Goal: Information Seeking & Learning: Learn about a topic

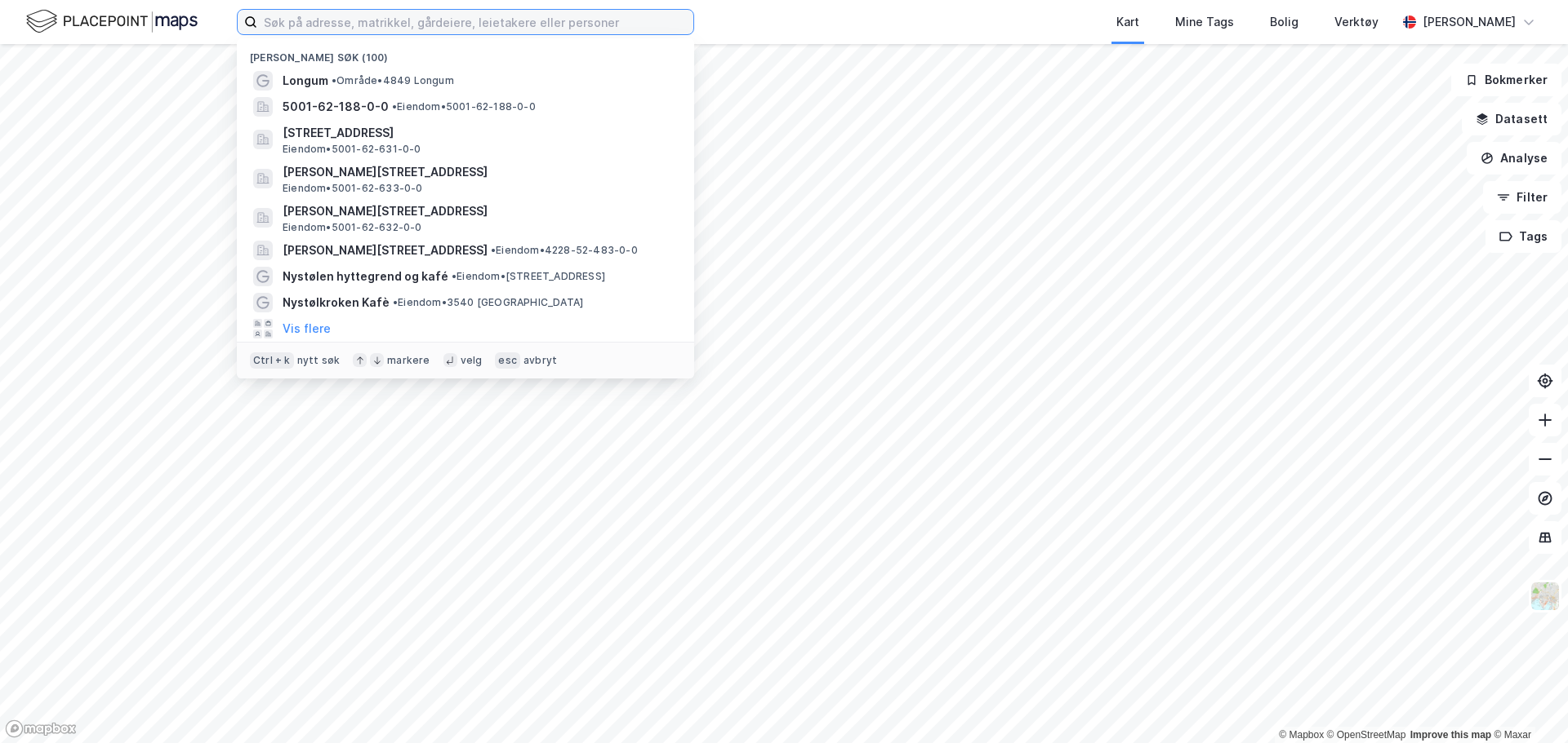
click at [327, 26] on input at bounding box center [475, 22] width 436 height 25
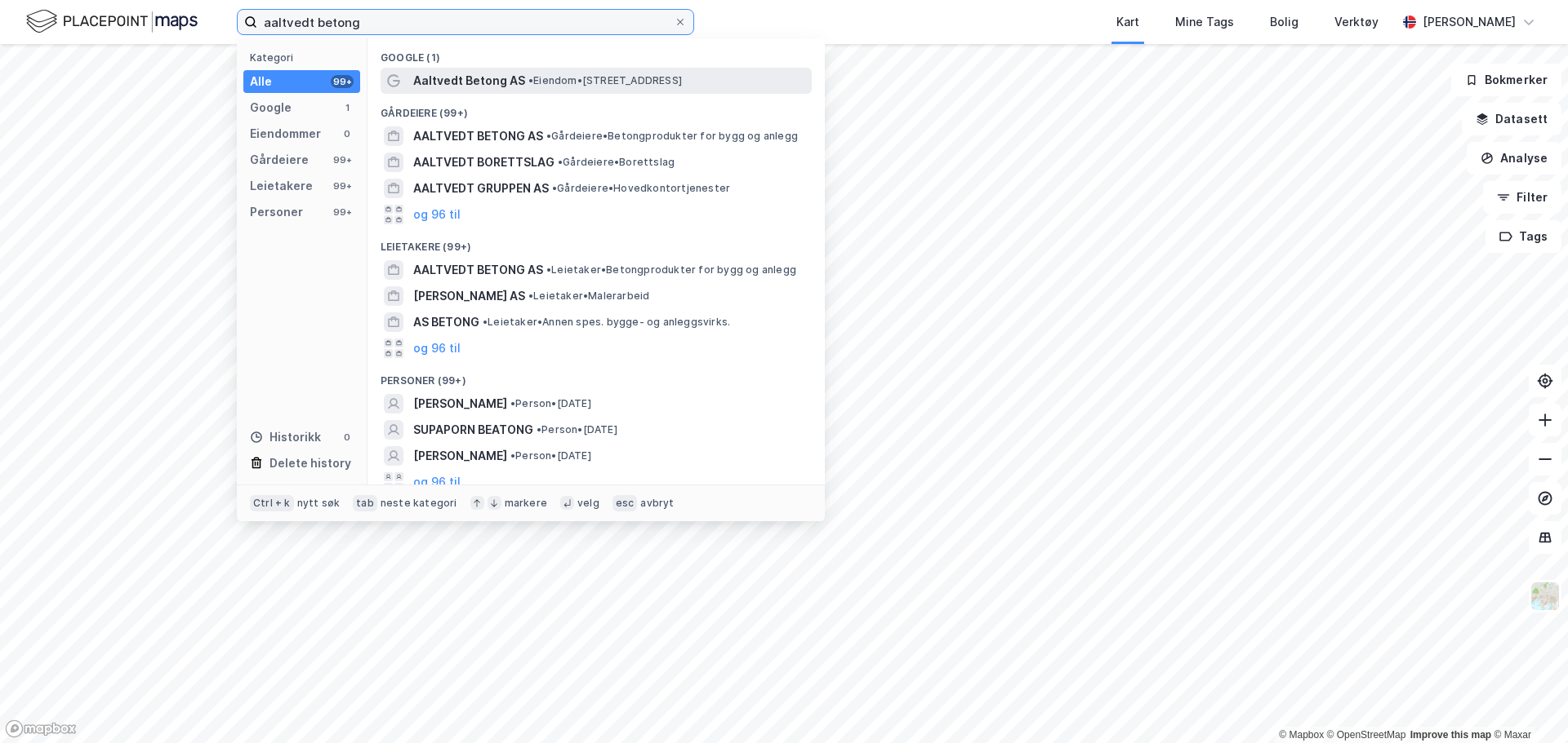
type input "aaltvedt betong"
click at [459, 86] on span "Aaltvedt Betong AS" at bounding box center [469, 81] width 112 height 20
